Goal: Information Seeking & Learning: Compare options

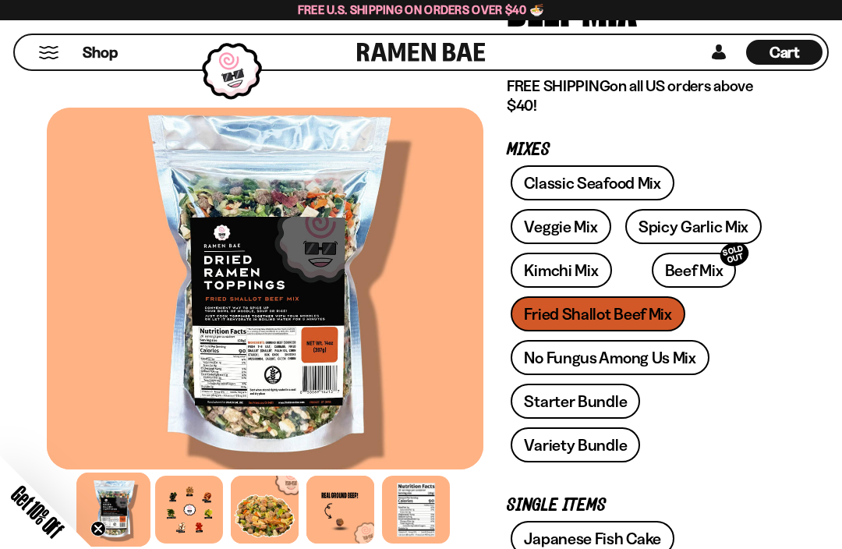
scroll to position [246, 0]
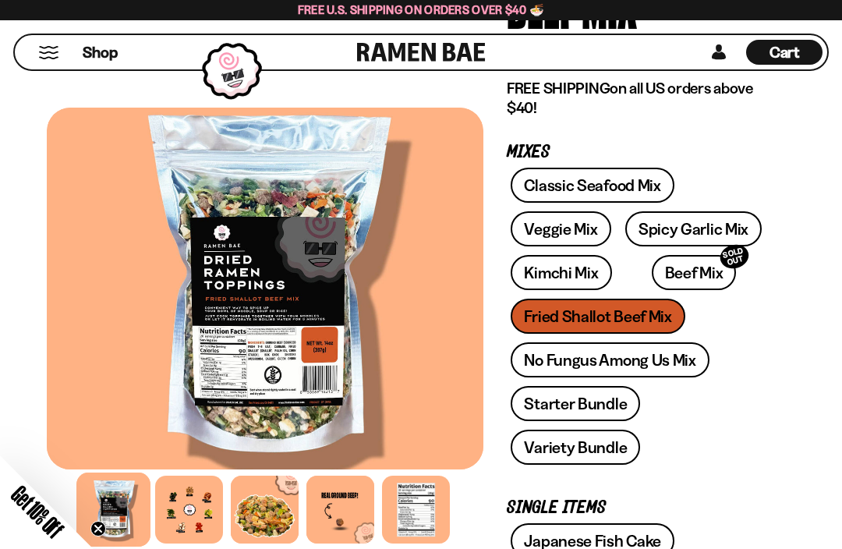
click at [659, 271] on link "Beef Mix SOLD OUT" at bounding box center [694, 272] width 85 height 35
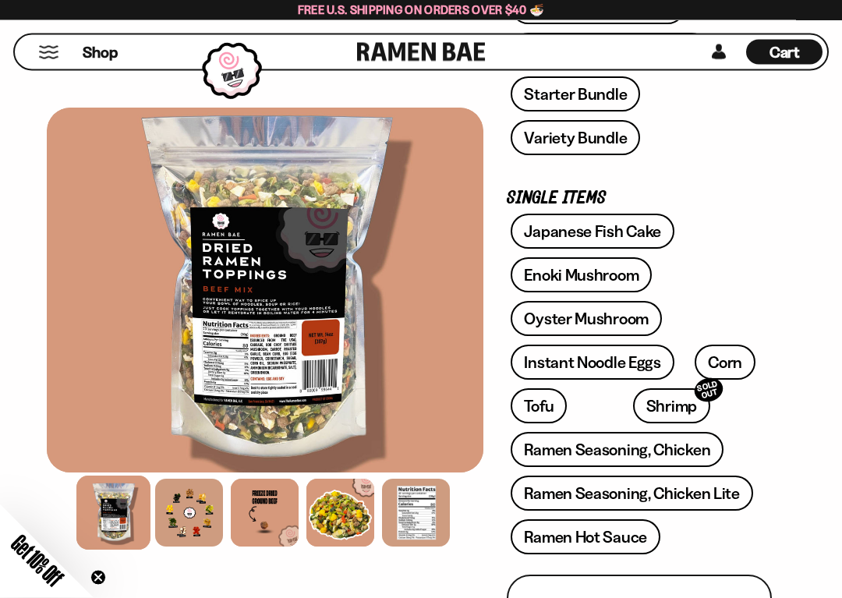
scroll to position [498, 0]
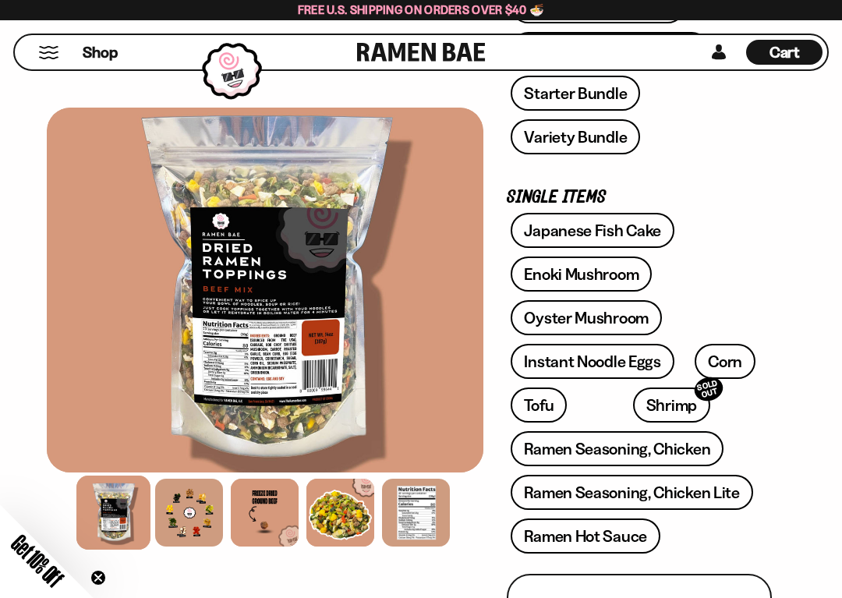
click at [588, 229] on link "Japanese Fish Cake" at bounding box center [593, 230] width 164 height 35
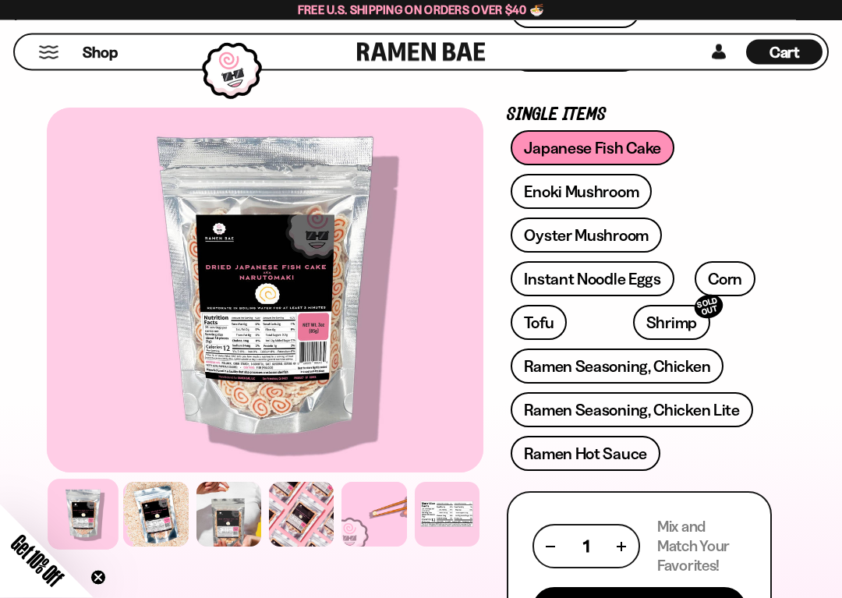
scroll to position [643, 0]
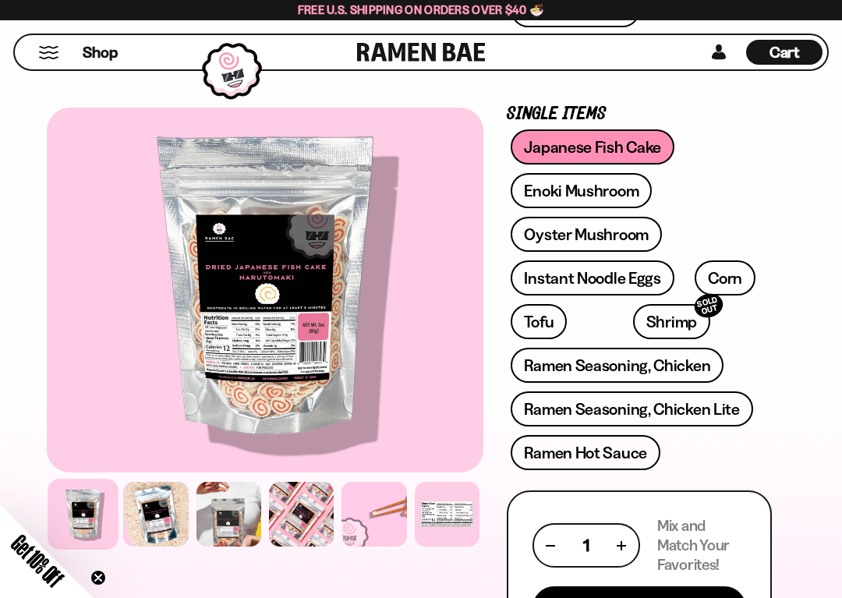
click at [591, 197] on link "Enoki Mushroom" at bounding box center [581, 190] width 141 height 35
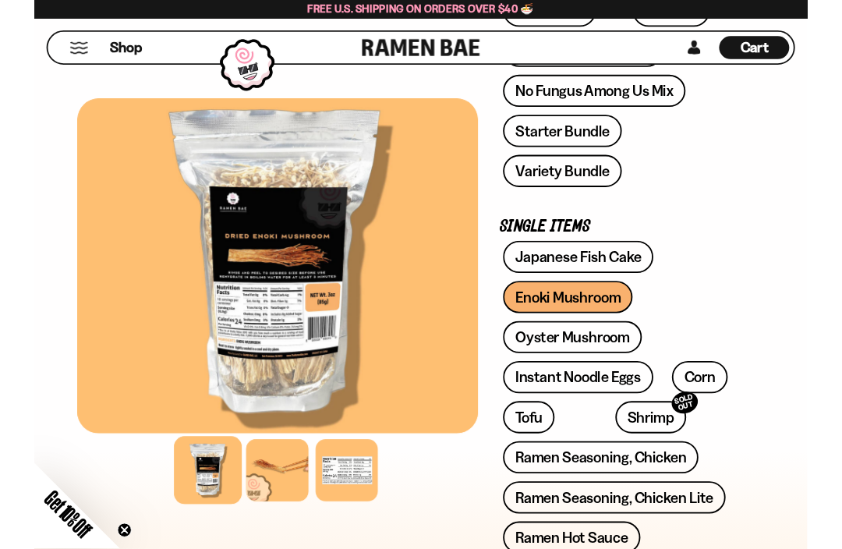
scroll to position [451, 0]
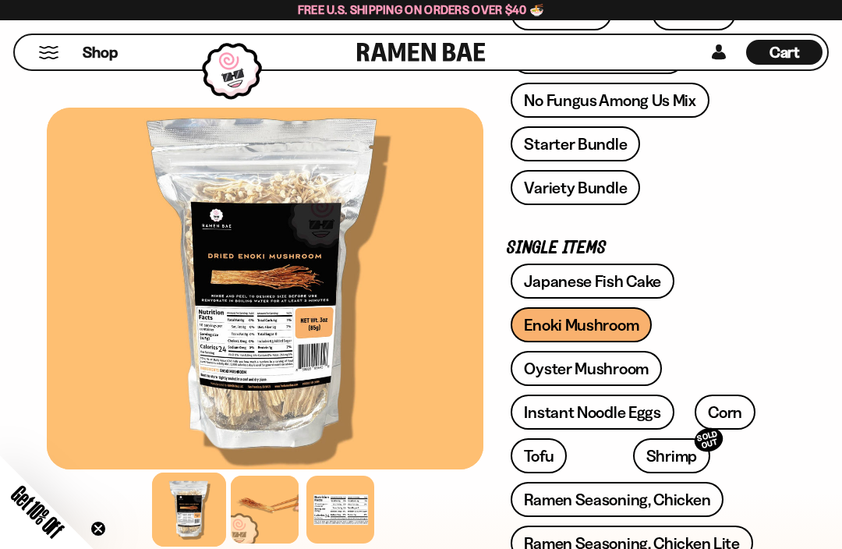
click at [608, 366] on link "Oyster Mushroom" at bounding box center [586, 368] width 151 height 35
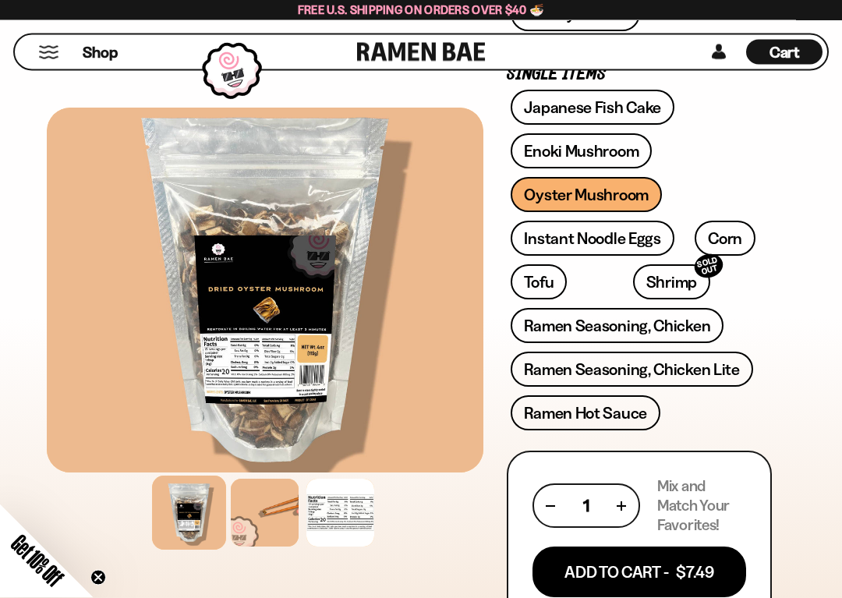
scroll to position [684, 0]
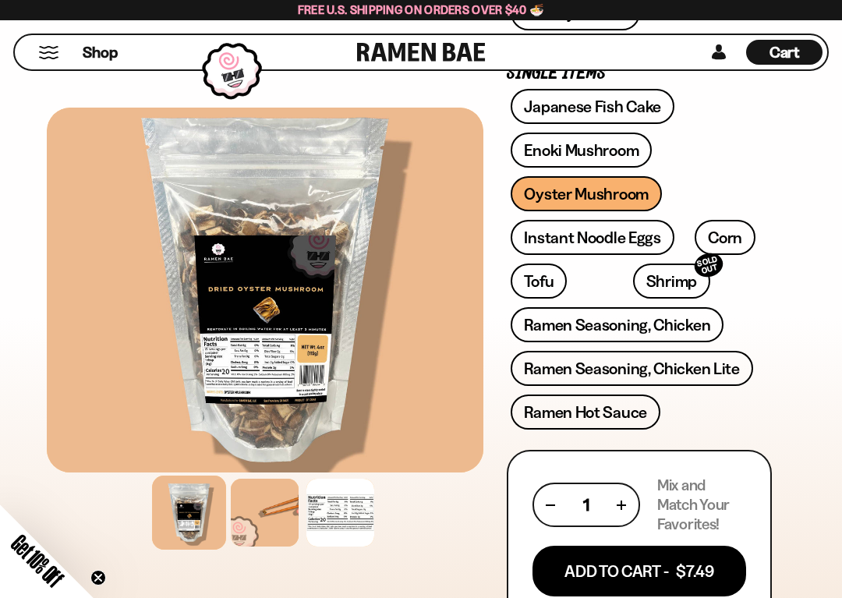
click at [601, 240] on link "Instant Noodle Eggs" at bounding box center [592, 237] width 163 height 35
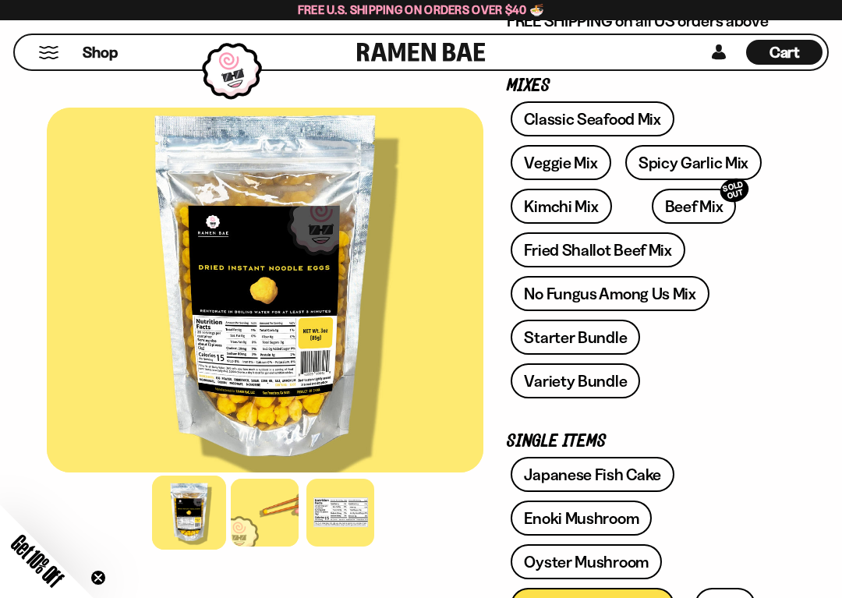
scroll to position [331, 0]
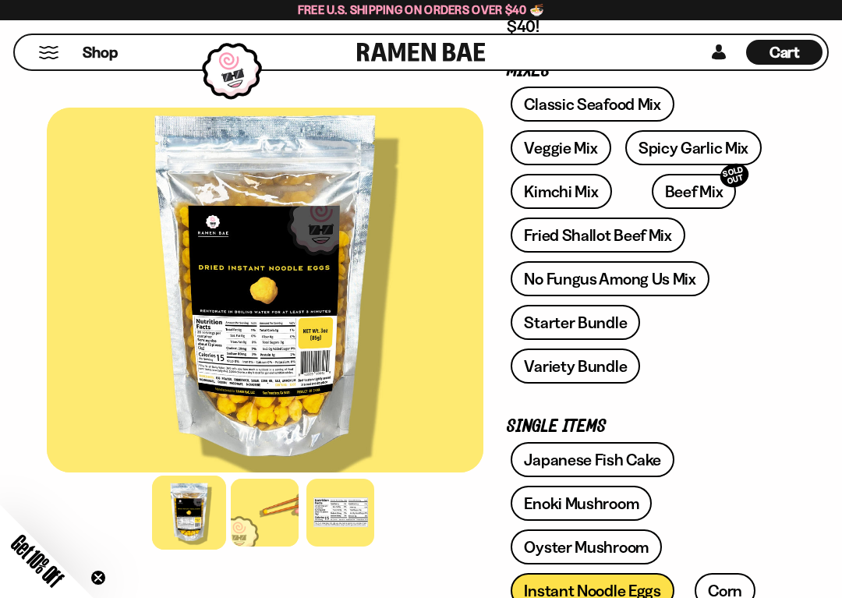
click at [664, 279] on link "No Fungus Among Us Mix" at bounding box center [610, 278] width 198 height 35
